Goal: Task Accomplishment & Management: Use online tool/utility

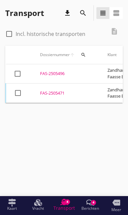
click at [54, 90] on div "FAS-2505471" at bounding box center [66, 93] width 52 height 7
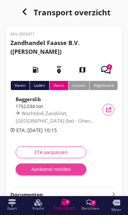
click at [41, 172] on div "Aankomst melden" at bounding box center [51, 169] width 60 height 7
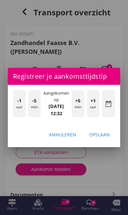
click at [14, 108] on div "-1 uur" at bounding box center [19, 103] width 13 height 27
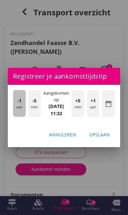
click at [15, 106] on div "-1 uur" at bounding box center [19, 103] width 13 height 27
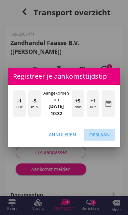
click at [104, 137] on div "Opslaan" at bounding box center [100, 134] width 21 height 7
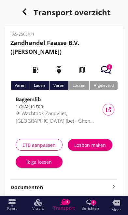
click at [33, 164] on div "Ik ga lossen" at bounding box center [39, 162] width 37 height 7
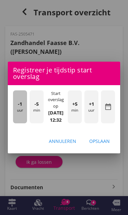
click at [16, 112] on div "-1 uur" at bounding box center [20, 106] width 14 height 33
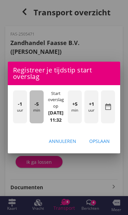
click at [30, 116] on div "-5 min" at bounding box center [37, 106] width 14 height 33
click at [30, 110] on div "-5 min" at bounding box center [37, 106] width 14 height 33
click at [26, 105] on div "-1 uur" at bounding box center [20, 106] width 14 height 33
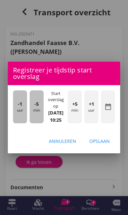
click at [30, 108] on div "-5 min" at bounding box center [37, 106] width 14 height 33
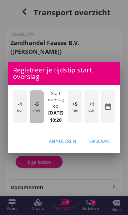
click at [31, 109] on div "-5 min" at bounding box center [37, 106] width 14 height 33
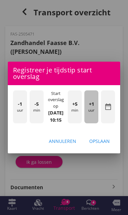
click at [95, 114] on div "+1 uur" at bounding box center [92, 106] width 14 height 33
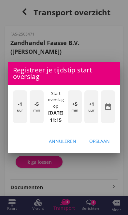
click at [104, 144] on div "Opslaan" at bounding box center [100, 141] width 21 height 7
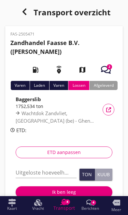
click at [59, 175] on input "Uitgeloste hoeveelheid *" at bounding box center [46, 173] width 61 height 10
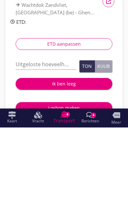
scroll to position [108, 0]
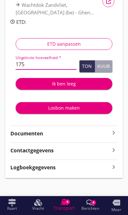
type input "1752"
type input "1752.534"
click at [74, 85] on div "Ik ben leeg" at bounding box center [64, 83] width 87 height 7
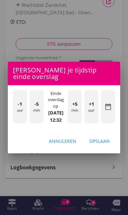
click at [73, 85] on div "-1 uur -5 min Einde overslag op [DATE] 12:32 +5 min +1 uur date_range" at bounding box center [64, 107] width 113 height 45
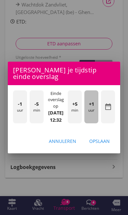
click at [94, 113] on div "+1 uur" at bounding box center [92, 106] width 14 height 33
click at [93, 112] on div "+1 uur" at bounding box center [92, 106] width 14 height 33
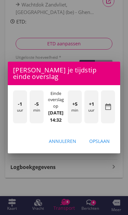
click at [91, 112] on div "+1 uur" at bounding box center [92, 106] width 14 height 33
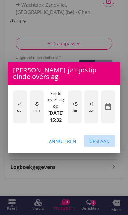
click at [103, 145] on div "Opslaan" at bounding box center [100, 141] width 21 height 7
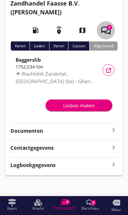
click at [108, 30] on use "button" at bounding box center [106, 30] width 10 height 8
